Goal: Use online tool/utility: Utilize a website feature to perform a specific function

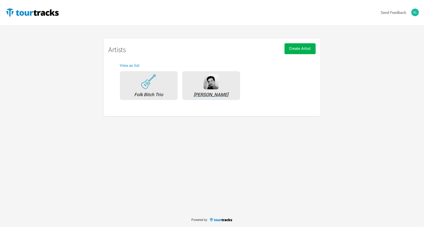
click at [206, 94] on div "[PERSON_NAME]" at bounding box center [211, 94] width 52 height 5
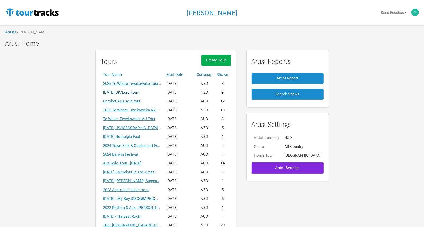
click at [138, 92] on link "[DATE] UK/Euro Tour" at bounding box center [120, 92] width 35 height 5
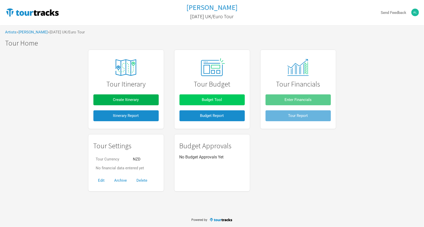
click at [202, 100] on span "Budget Tool" at bounding box center [212, 99] width 20 height 5
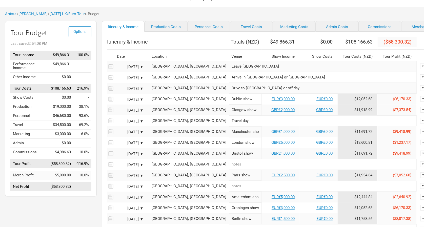
scroll to position [20, 0]
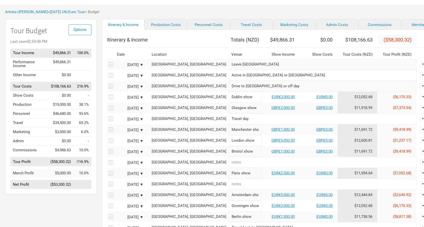
click at [163, 42] on th "Itinerary & Income" at bounding box center [168, 40] width 122 height 10
click at [201, 24] on link "Personnel Costs" at bounding box center [208, 24] width 43 height 11
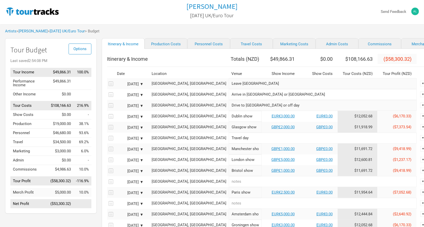
select select "NZD"
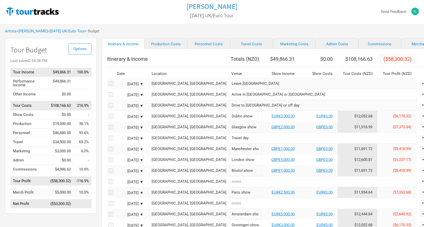
select select "NZD"
select select "Total Days"
select select "NZD"
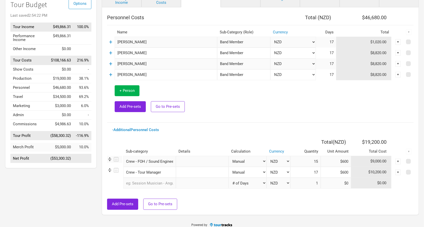
scroll to position [45, 0]
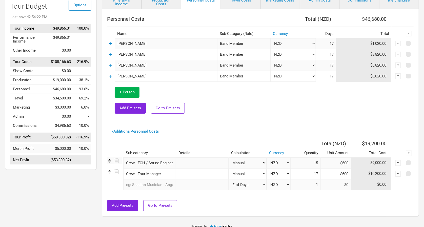
click at [203, 126] on div "Personnel Costs Total ( NZD ) $46,680.00 Name Sub-Category (Role) Currency Days…" at bounding box center [260, 112] width 306 height 197
click at [111, 54] on link "+" at bounding box center [110, 54] width 3 height 7
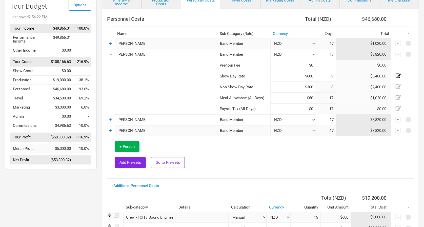
click at [301, 74] on input "$600" at bounding box center [293, 76] width 46 height 11
type input "$1,000"
click at [304, 87] on input "$300" at bounding box center [293, 87] width 46 height 11
type input "$500"
click at [295, 155] on td at bounding box center [315, 154] width 196 height 37
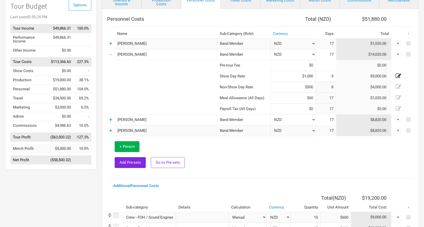
click at [300, 76] on input "$1,000" at bounding box center [293, 76] width 46 height 11
type input "$600"
click at [302, 85] on input "$500" at bounding box center [293, 87] width 46 height 11
type input "$300"
click at [264, 149] on td at bounding box center [315, 154] width 196 height 37
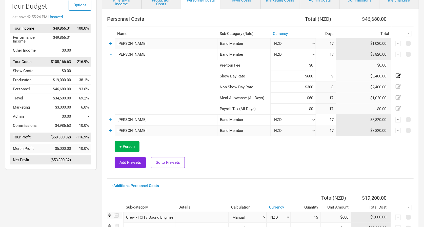
click at [109, 54] on td "-" at bounding box center [111, 54] width 8 height 11
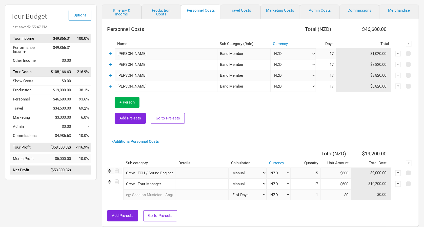
scroll to position [28, 0]
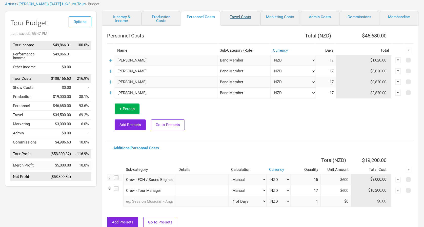
click at [234, 15] on link "Travel Costs" at bounding box center [241, 18] width 40 height 14
select select "NZD"
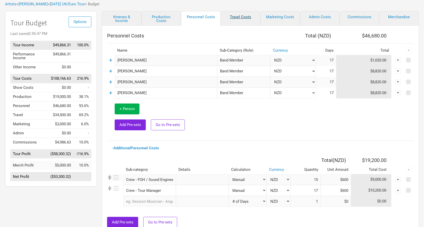
select select "NZD"
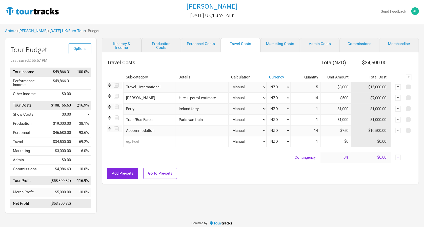
scroll to position [1, 0]
click at [110, 152] on td "Contingency" at bounding box center [214, 157] width 214 height 11
click at [159, 43] on link "Production Costs" at bounding box center [161, 45] width 40 height 14
select select "NZD"
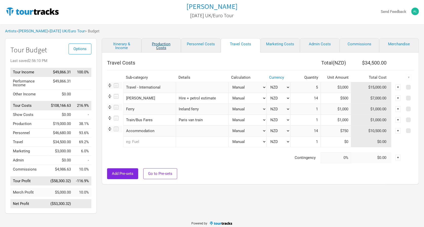
select select "Shows"
select select "NZD"
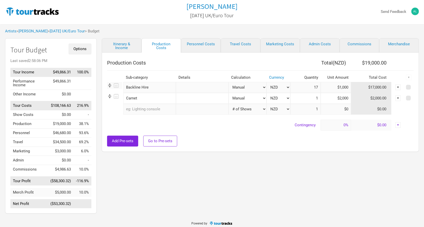
click at [82, 50] on span "Options" at bounding box center [79, 49] width 13 height 5
click at [55, 46] on h1 "Tour Budget" at bounding box center [50, 50] width 81 height 8
click at [78, 31] on link "[DATE] UK/Euro Tour" at bounding box center [67, 31] width 35 height 5
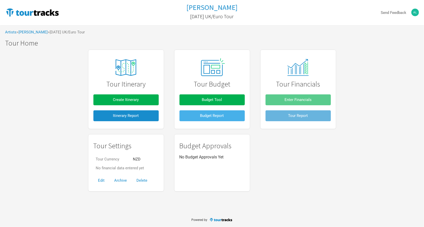
click at [242, 115] on button "Budget Report" at bounding box center [211, 115] width 65 height 11
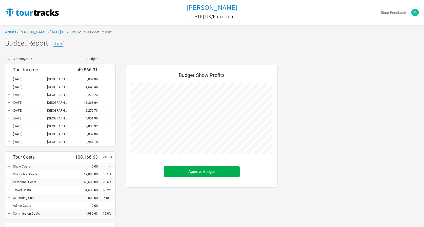
scroll to position [212, 162]
click at [56, 43] on span "Share" at bounding box center [58, 44] width 7 height 4
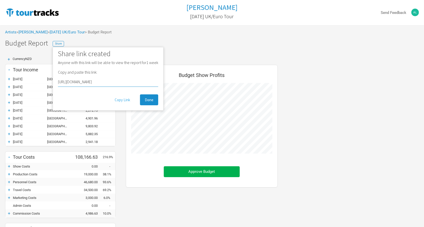
click at [124, 99] on button "Copy Link" at bounding box center [122, 99] width 25 height 11
